Goal: Navigation & Orientation: Find specific page/section

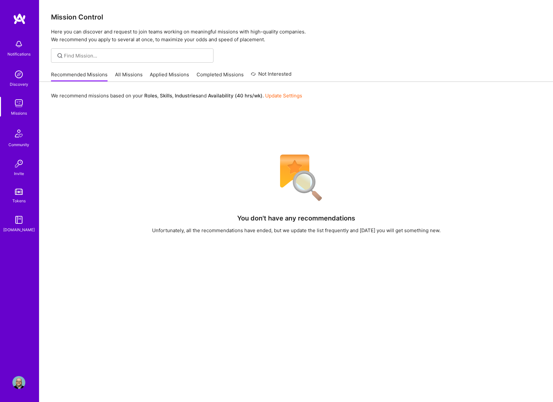
click at [177, 76] on link "Applied Missions" at bounding box center [169, 76] width 39 height 11
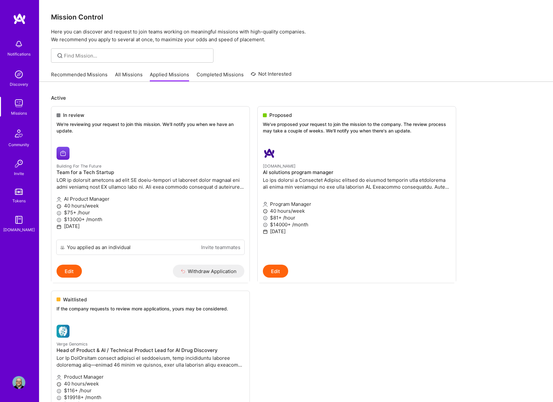
click at [75, 77] on link "Recommended Missions" at bounding box center [79, 76] width 57 height 11
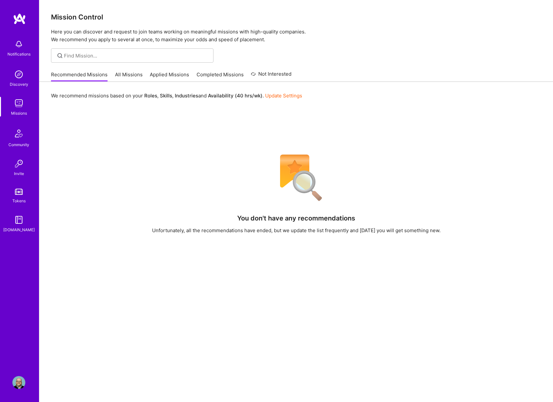
click at [129, 74] on link "All Missions" at bounding box center [129, 76] width 28 height 11
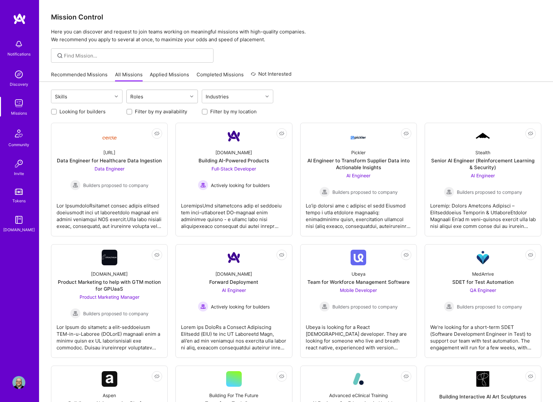
click at [160, 97] on div "Roles" at bounding box center [157, 96] width 61 height 13
click at [118, 100] on div at bounding box center [117, 96] width 10 height 8
click at [57, 173] on input "checkbox" at bounding box center [58, 175] width 5 height 5
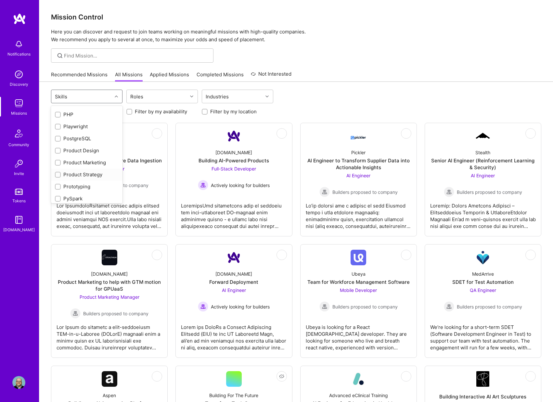
checkbox input "true"
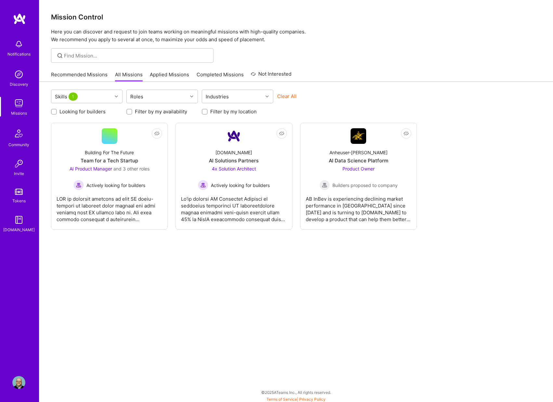
click at [179, 251] on div "Skills 1 Roles Industries Clear All Looking for builders Filter by my availabil…" at bounding box center [296, 243] width 514 height 322
click at [166, 74] on link "Applied Missions" at bounding box center [169, 76] width 39 height 11
